Goal: Contribute content: Contribute content

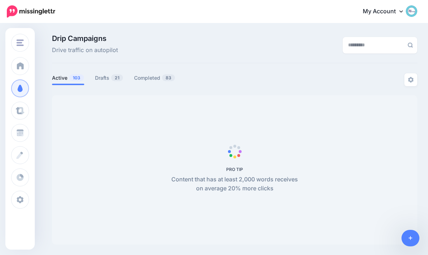
scroll to position [89, 0]
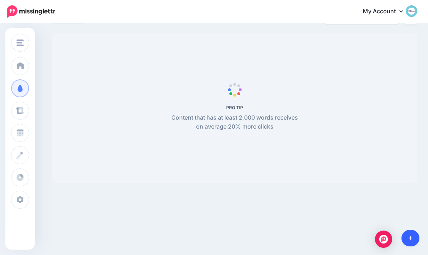
click at [407, 237] on link at bounding box center [411, 237] width 18 height 16
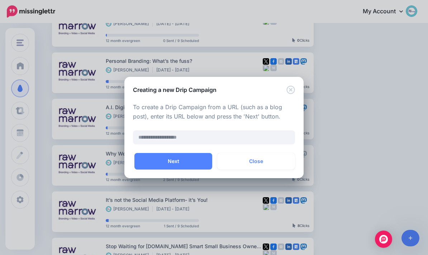
click at [380, 156] on div "Creating a new Drip Campaign To create a Drip Campaign from a URL (such as a bl…" at bounding box center [214, 127] width 428 height 255
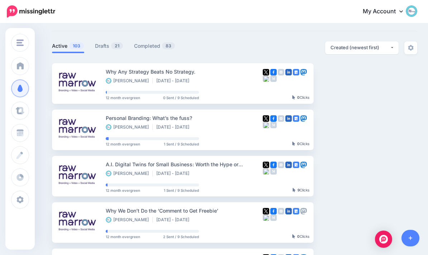
scroll to position [0, 0]
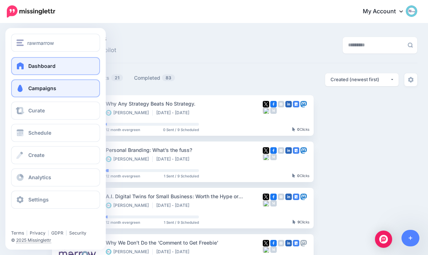
click at [18, 65] on span at bounding box center [20, 65] width 9 height 7
click at [29, 67] on span "Dashboard" at bounding box center [41, 66] width 27 height 6
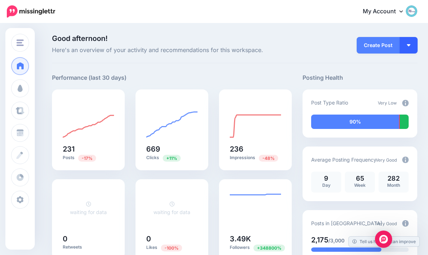
click at [411, 44] on button "button" at bounding box center [409, 45] width 18 height 16
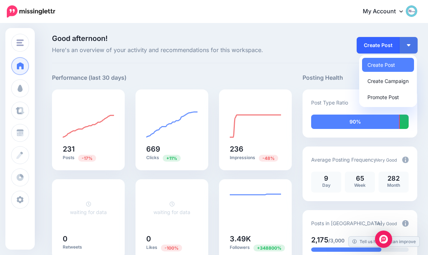
click at [385, 42] on link "Create Post" at bounding box center [378, 45] width 43 height 16
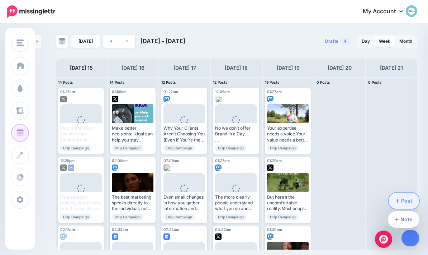
click at [409, 197] on link "Post" at bounding box center [404, 200] width 31 height 16
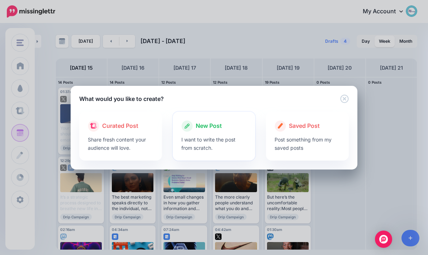
click at [217, 127] on span "New Post" at bounding box center [209, 125] width 26 height 9
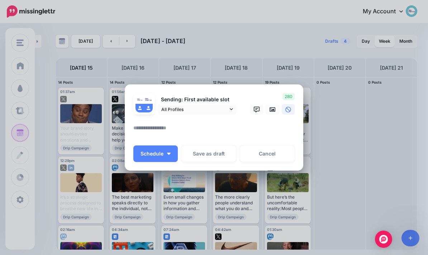
click at [198, 123] on textarea at bounding box center [215, 130] width 165 height 14
paste textarea "**********"
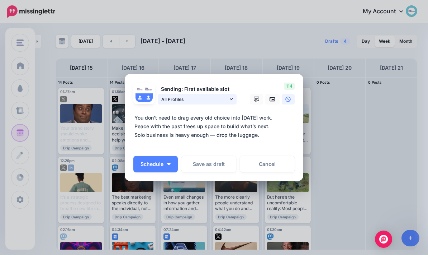
click at [234, 100] on link "All Profiles" at bounding box center [197, 99] width 79 height 10
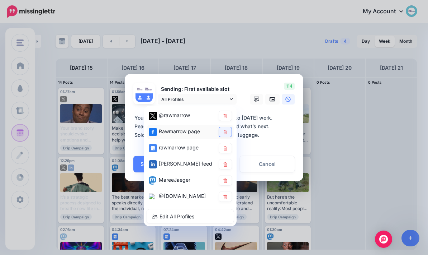
click at [227, 132] on icon at bounding box center [225, 131] width 4 height 4
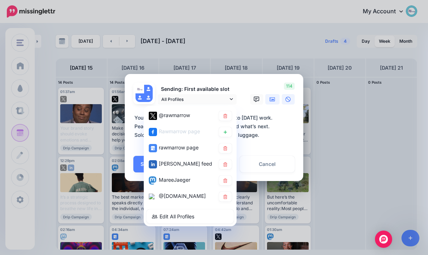
click at [273, 98] on icon at bounding box center [273, 99] width 6 height 6
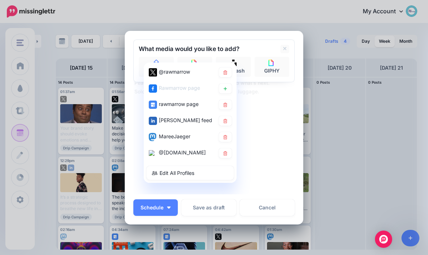
click at [272, 127] on div "Sending: First available slot All Profiles" at bounding box center [213, 116] width 161 height 155
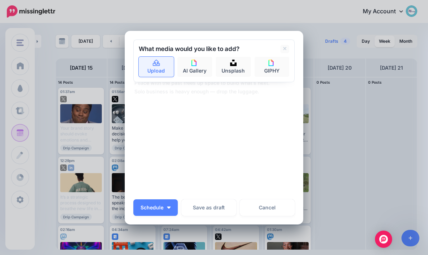
click at [151, 65] on link "Upload" at bounding box center [156, 67] width 35 height 20
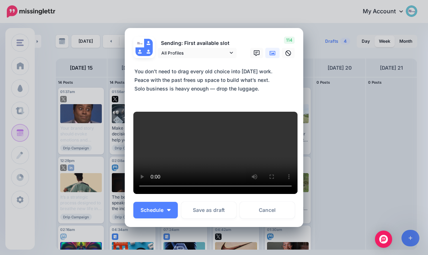
click at [276, 71] on textarea "**********" at bounding box center [215, 84] width 165 height 34
click at [239, 37] on div "Sending: First available slot All Profiles @rawmarrow MareeJaeger" at bounding box center [185, 48] width 115 height 22
click at [229, 48] on link "All Profiles" at bounding box center [197, 53] width 79 height 10
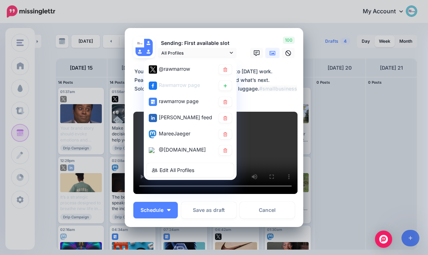
click at [286, 77] on textarea "**********" at bounding box center [215, 84] width 165 height 34
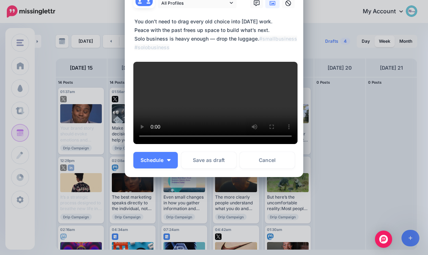
scroll to position [155, 0]
type textarea "**********"
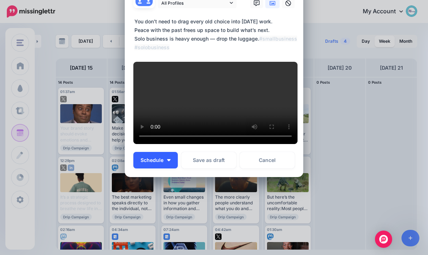
click at [174, 166] on button "Schedule" at bounding box center [155, 160] width 44 height 16
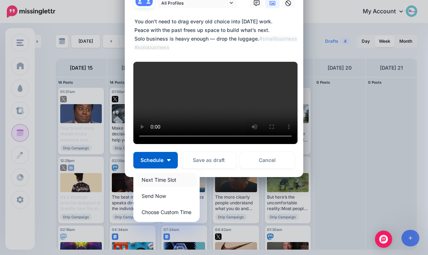
click at [171, 179] on link "Next Time Slot" at bounding box center [166, 179] width 61 height 14
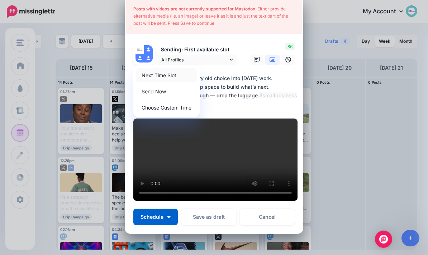
scroll to position [0, 0]
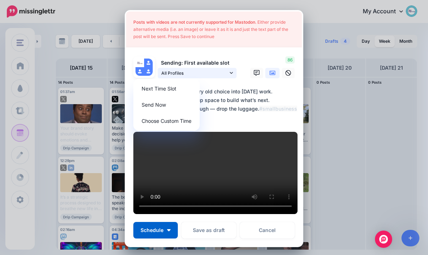
click at [232, 73] on icon at bounding box center [231, 72] width 3 height 5
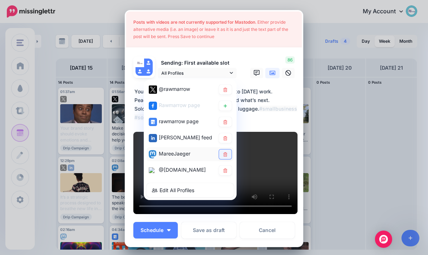
click at [225, 150] on link at bounding box center [225, 154] width 13 height 10
click at [284, 110] on textarea "**********" at bounding box center [215, 104] width 165 height 34
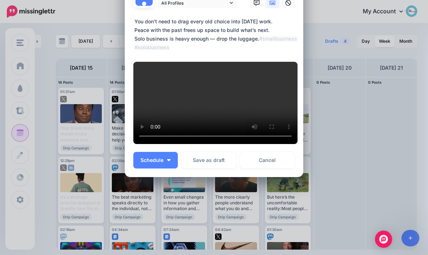
scroll to position [192, 0]
click at [167, 160] on img "button" at bounding box center [169, 160] width 4 height 2
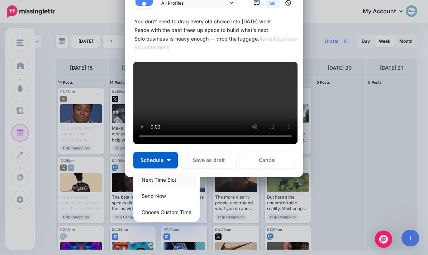
click at [172, 180] on link "Next Time Slot" at bounding box center [166, 179] width 61 height 14
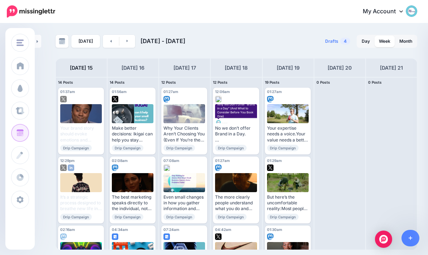
scroll to position [0, 0]
